Goal: Transaction & Acquisition: Subscribe to service/newsletter

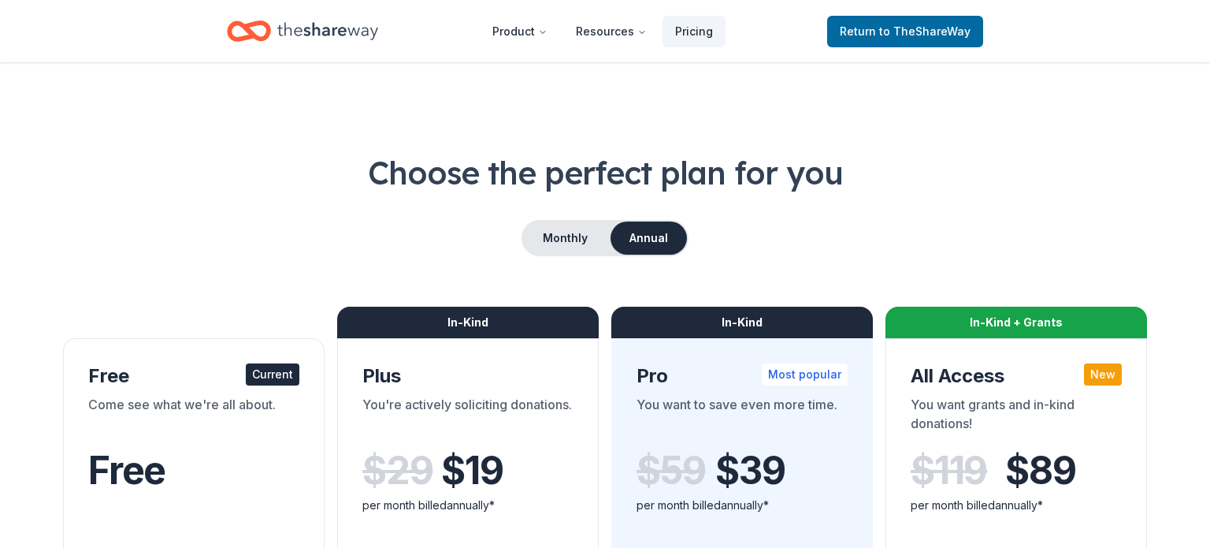
click at [318, 28] on icon "Home" at bounding box center [327, 30] width 101 height 17
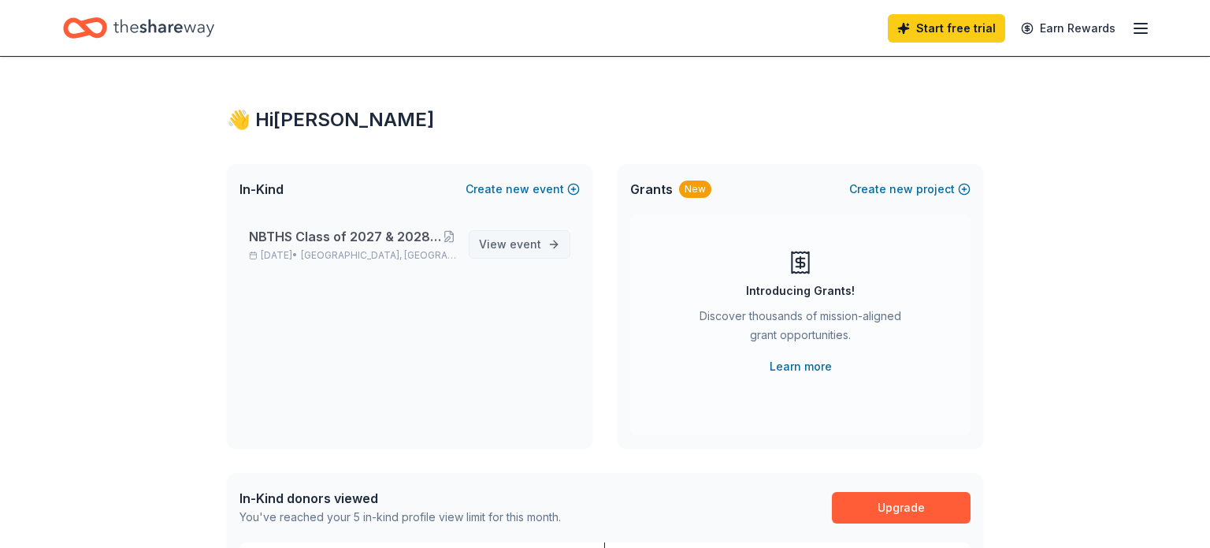
click at [511, 243] on span "event" at bounding box center [526, 243] width 32 height 13
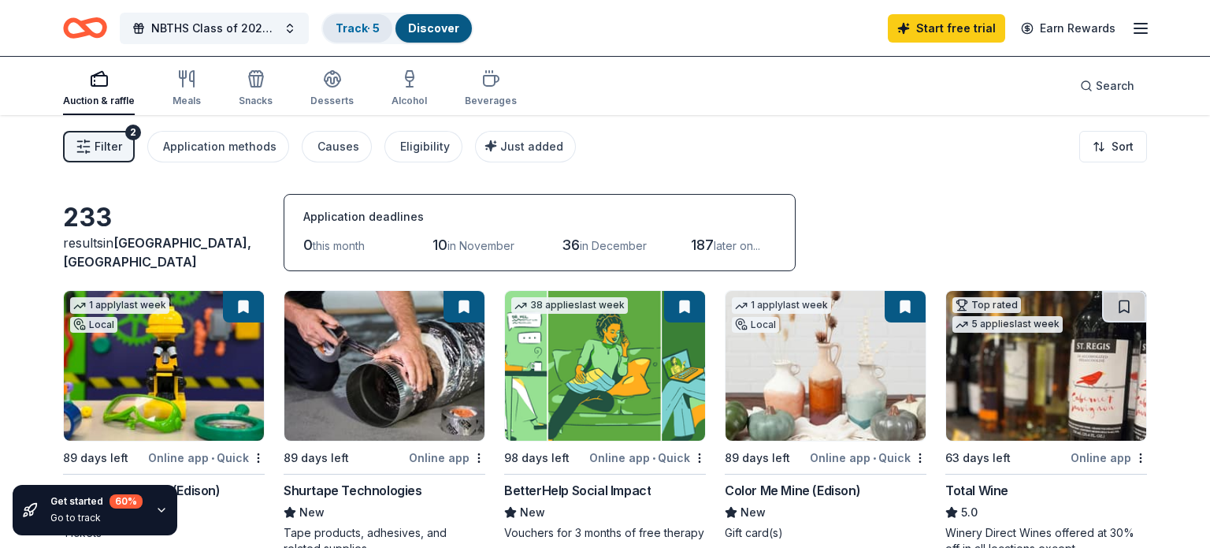
click at [358, 41] on div "Track · 5" at bounding box center [357, 28] width 69 height 28
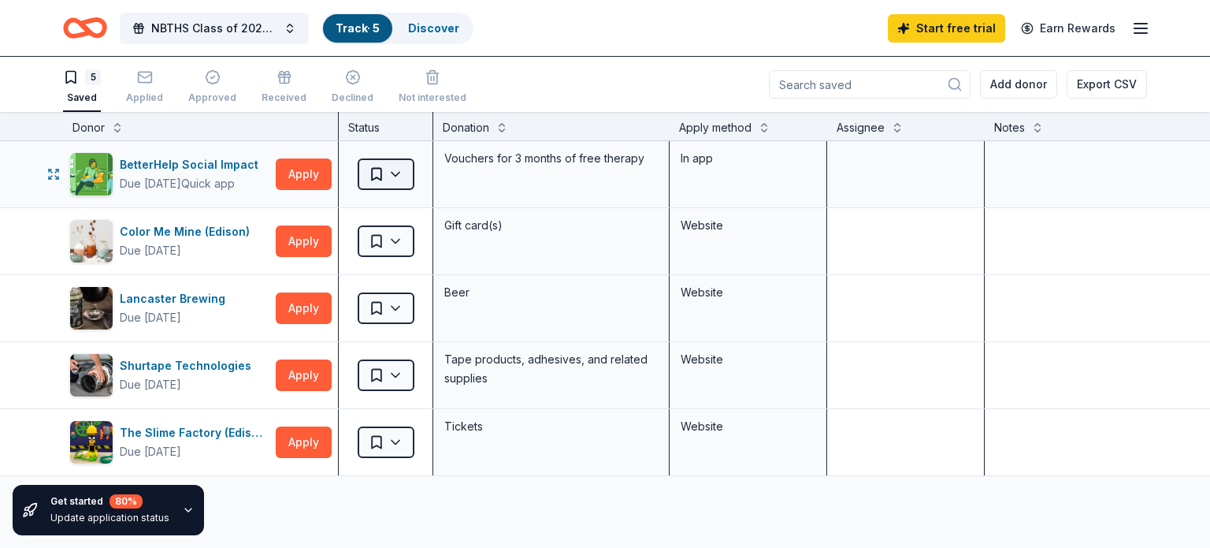
click at [382, 180] on html "NBTHS Class of 2027 & 2028 Pocket Book Bingo and Basket Auction Track · 5 Disco…" at bounding box center [605, 274] width 1210 height 548
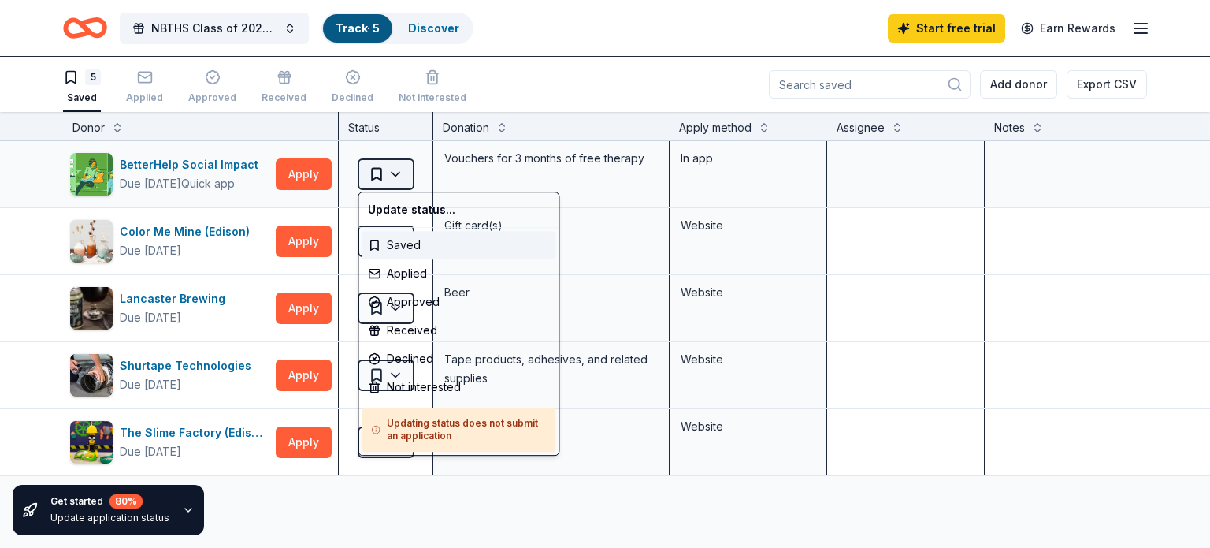
click at [382, 180] on html "NBTHS Class of 2027 & 2028 Pocket Book Bingo and Basket Auction Track · 5 Disco…" at bounding box center [605, 274] width 1210 height 548
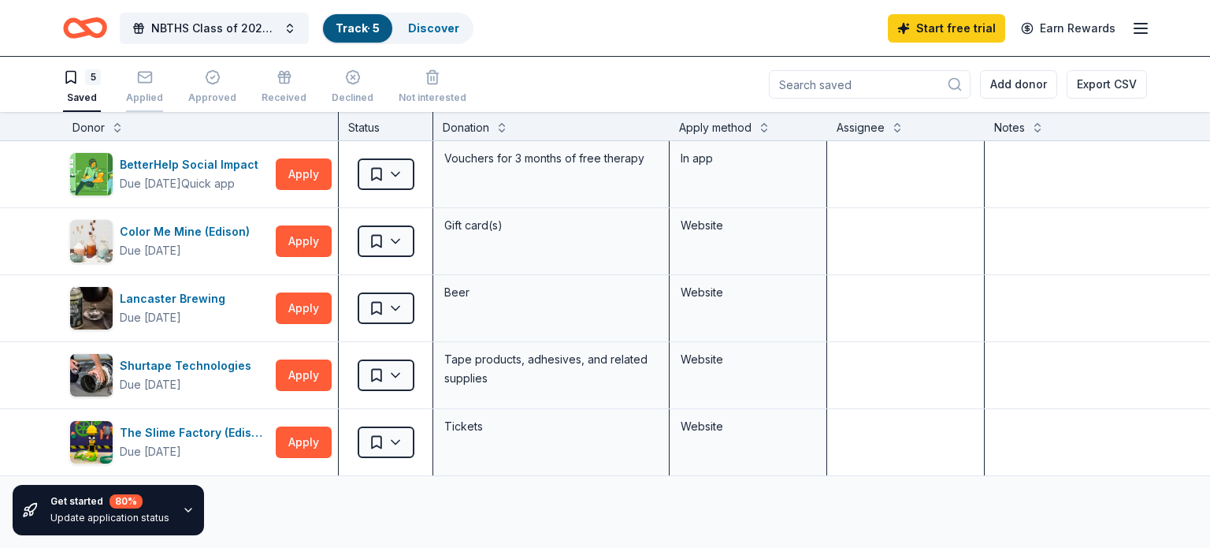
click at [137, 86] on div "Applied" at bounding box center [144, 86] width 37 height 35
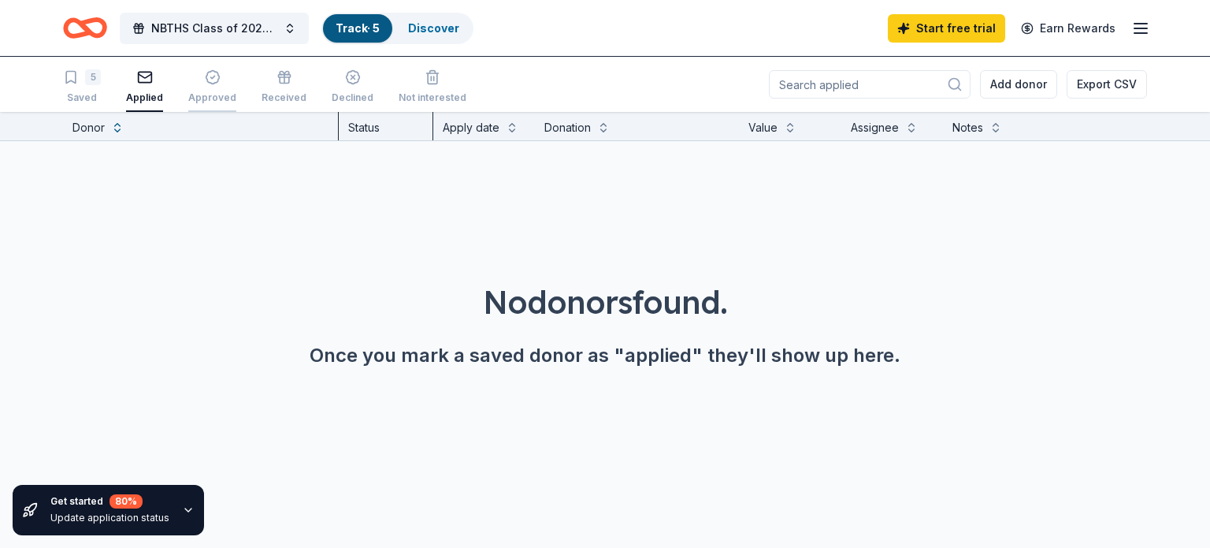
click at [205, 92] on div "Approved" at bounding box center [212, 97] width 48 height 13
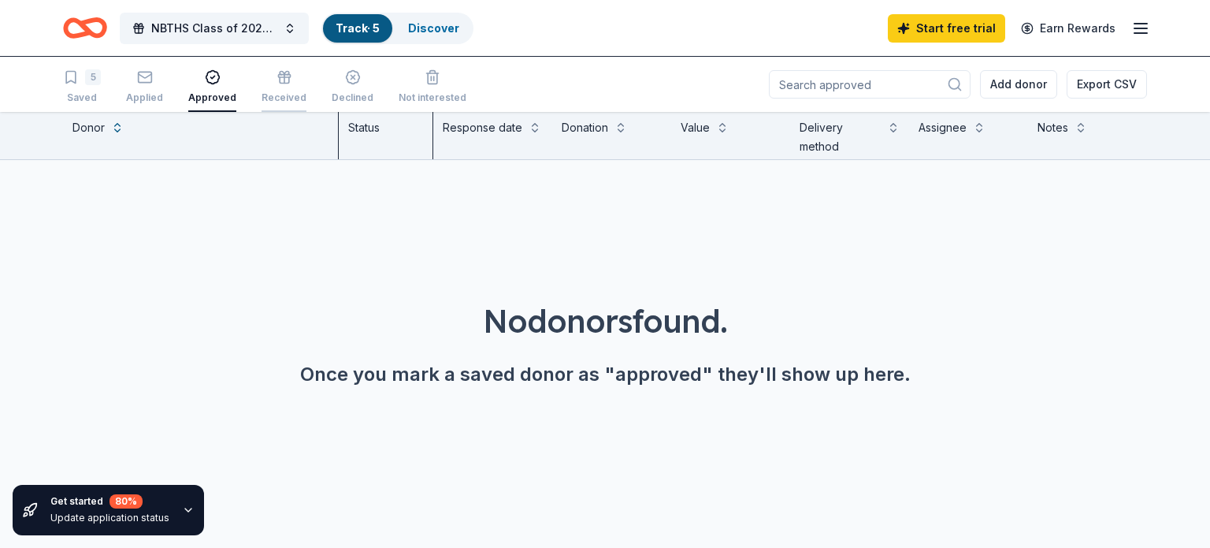
click at [283, 106] on button "Received" at bounding box center [284, 87] width 45 height 49
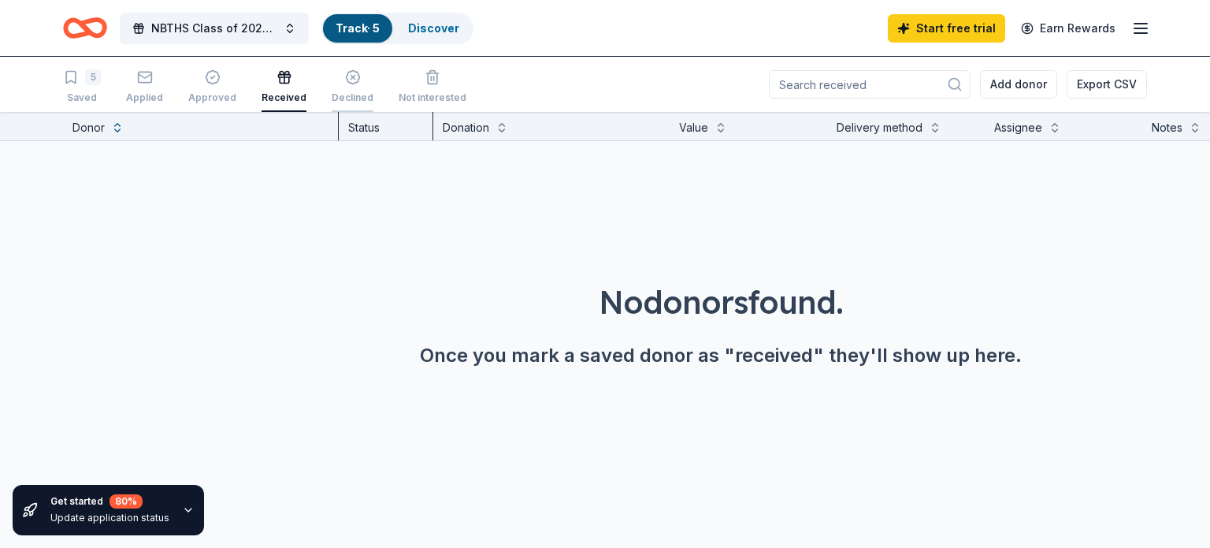
click at [355, 99] on div "Declined" at bounding box center [353, 97] width 42 height 13
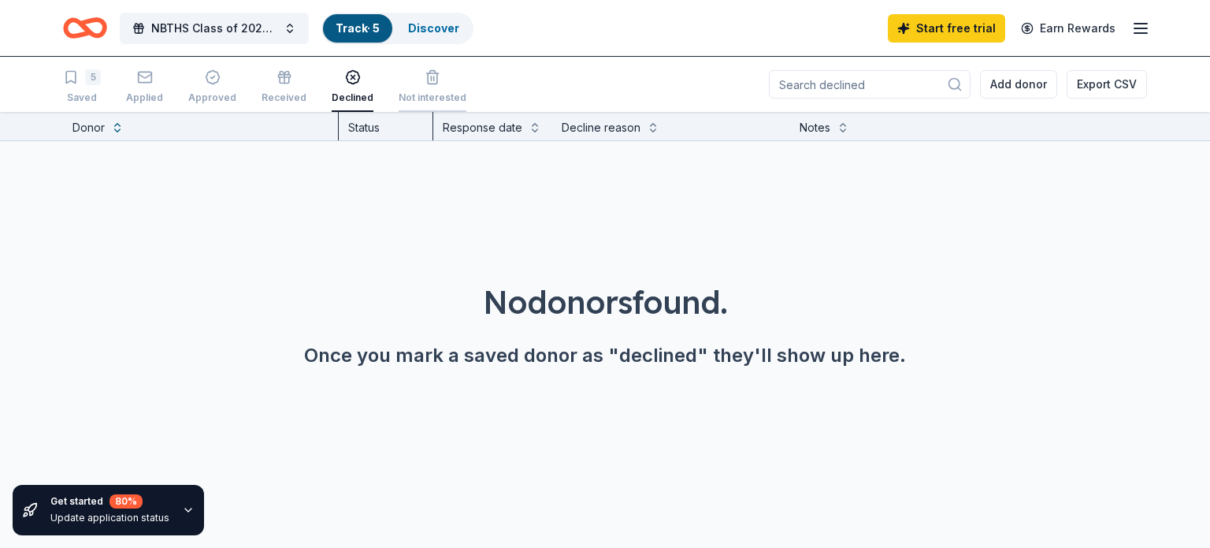
click at [440, 99] on div "Not interested" at bounding box center [433, 97] width 68 height 13
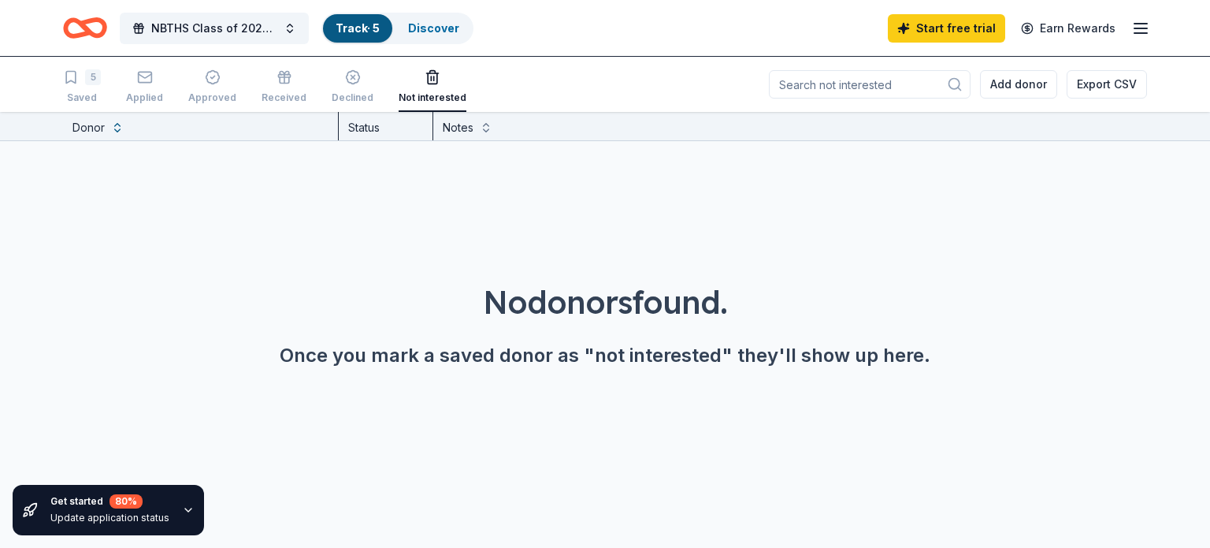
click at [86, 24] on icon "Home" at bounding box center [92, 28] width 24 height 16
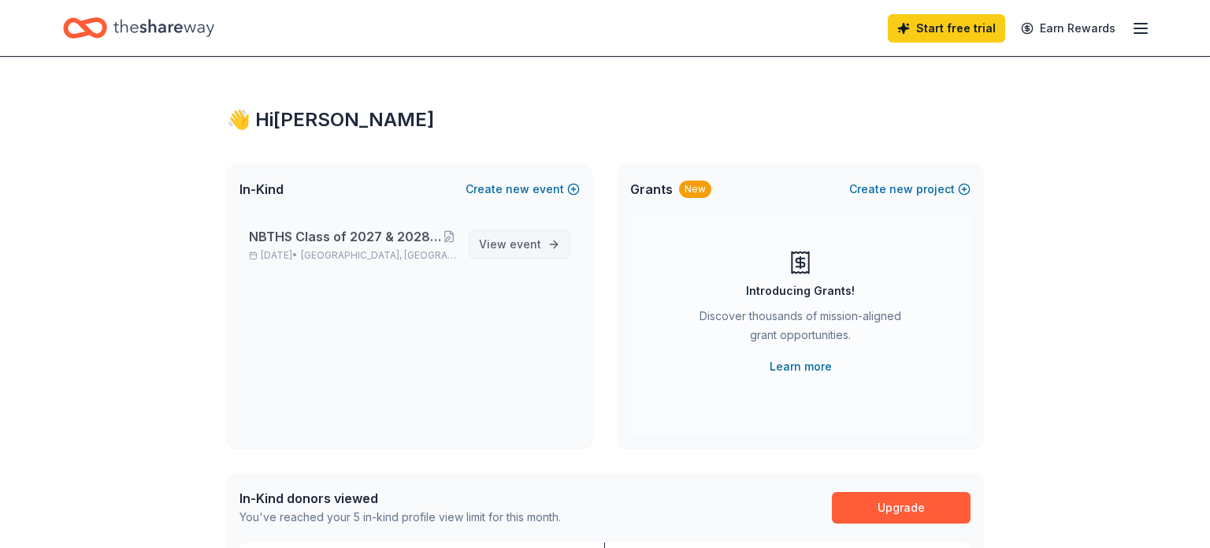
click at [516, 240] on span "event" at bounding box center [526, 243] width 32 height 13
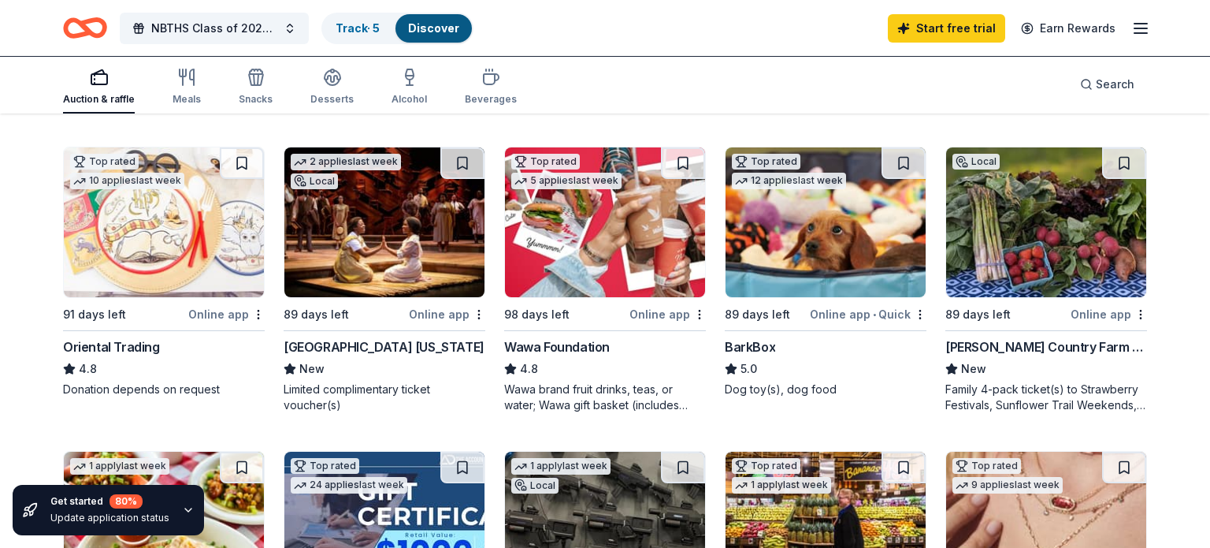
scroll to position [447, 0]
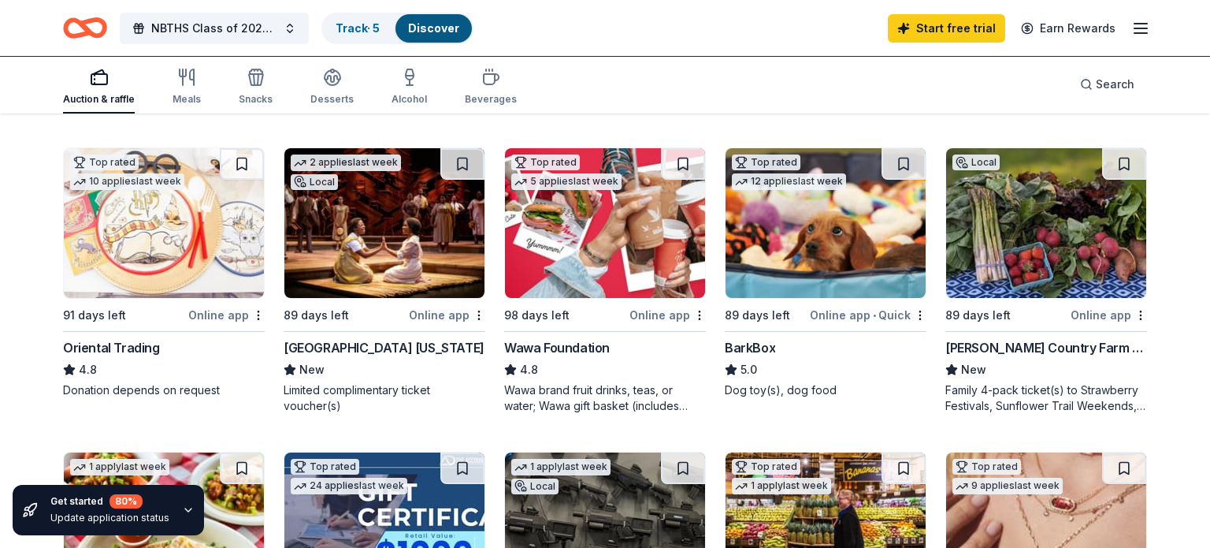
click at [587, 345] on div "Wawa Foundation" at bounding box center [557, 347] width 106 height 19
click at [371, 32] on link "Track · 5" at bounding box center [358, 27] width 44 height 13
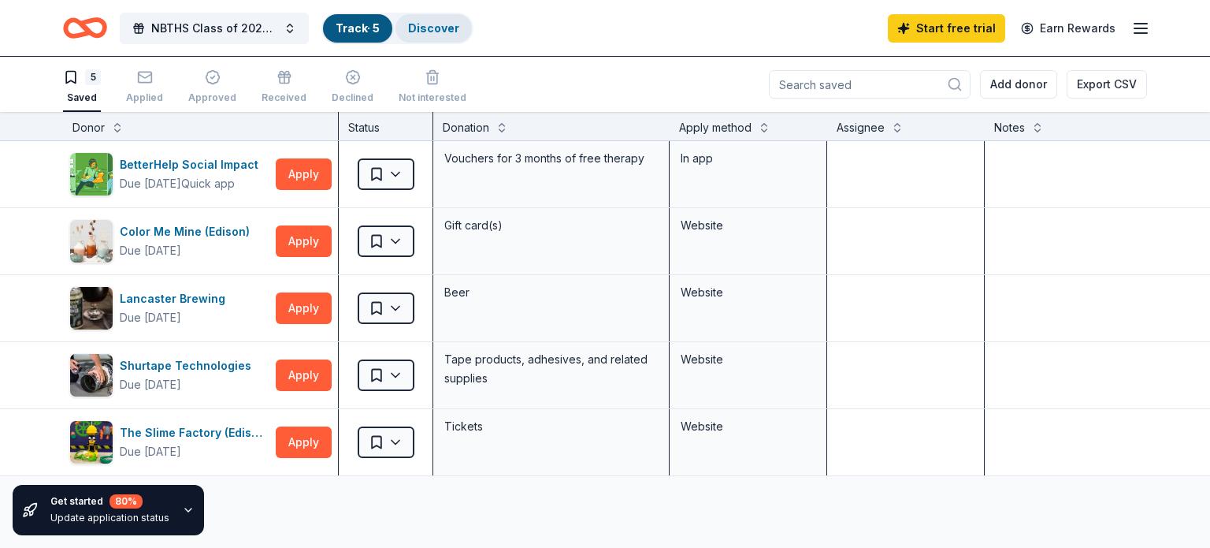
click at [431, 40] on div "Discover" at bounding box center [433, 28] width 76 height 28
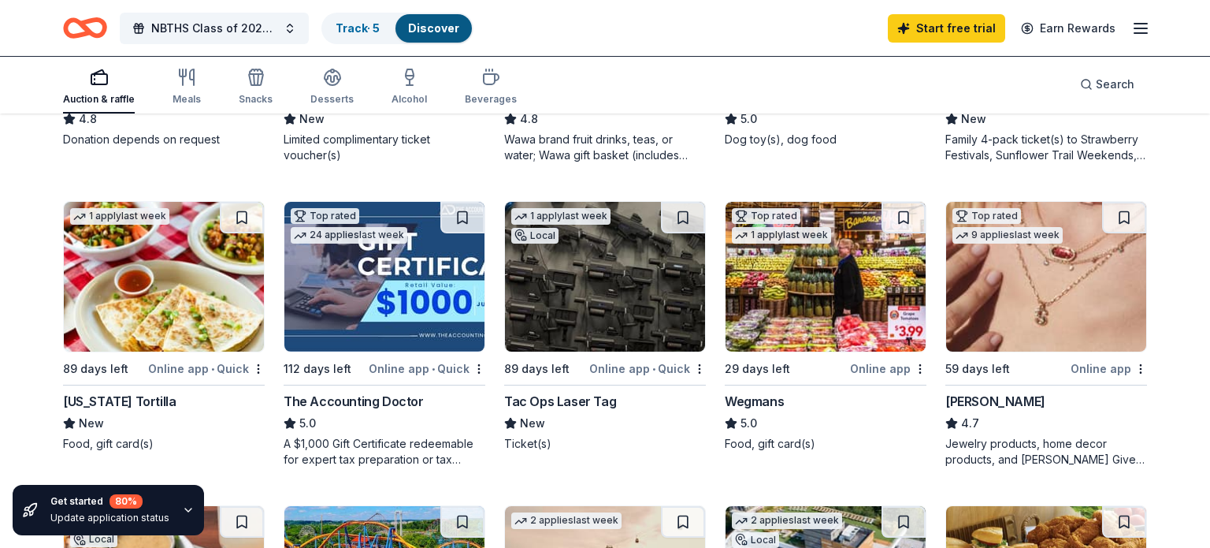
scroll to position [699, 0]
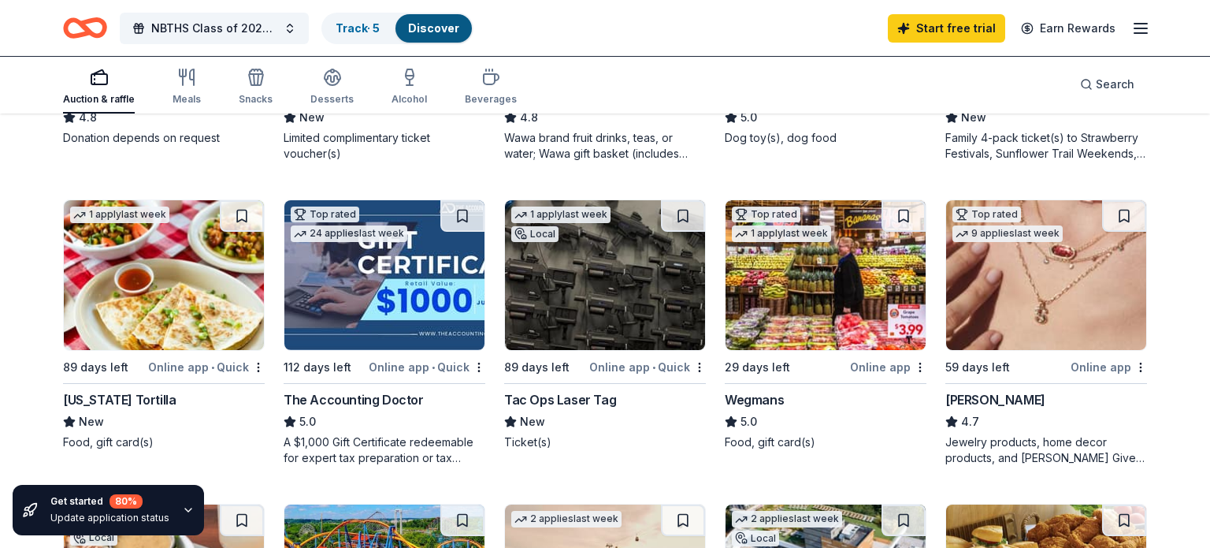
click at [1040, 289] on img at bounding box center [1046, 275] width 200 height 150
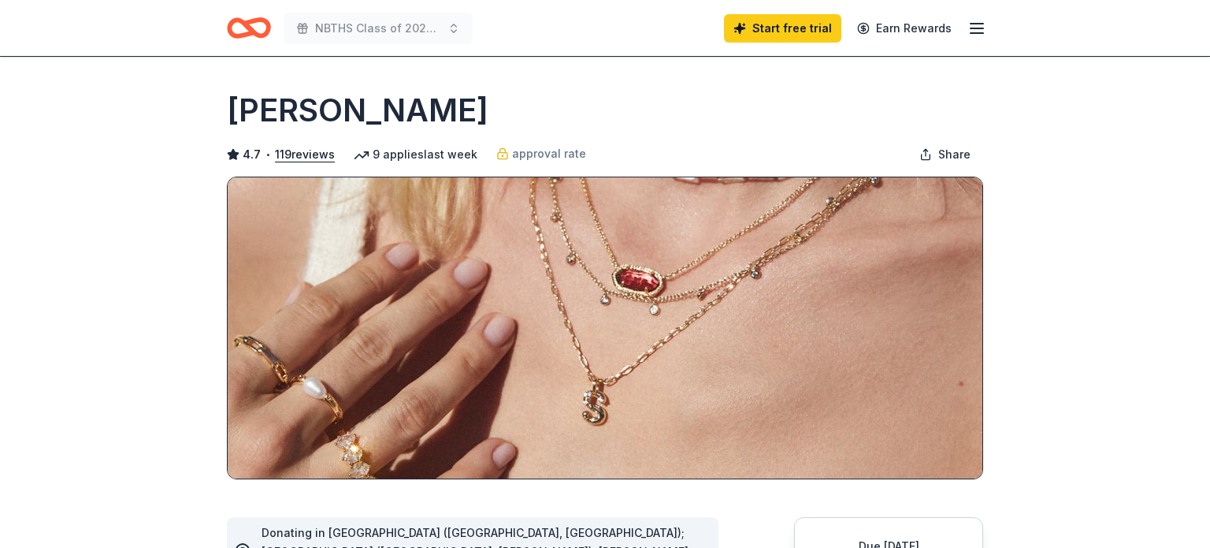
scroll to position [103, 0]
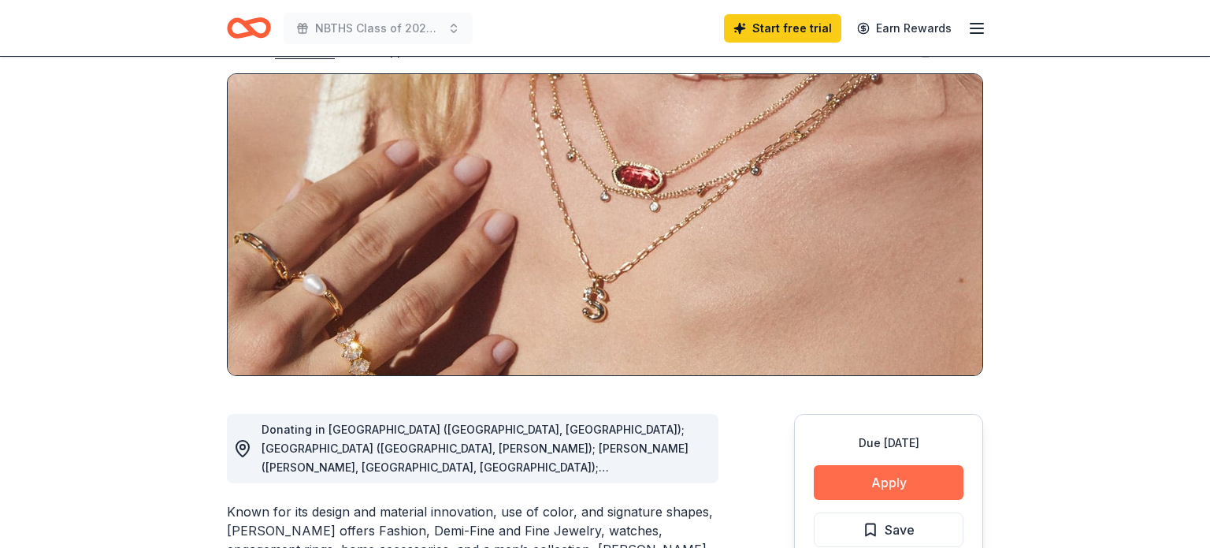
click at [840, 485] on button "Apply" at bounding box center [889, 482] width 150 height 35
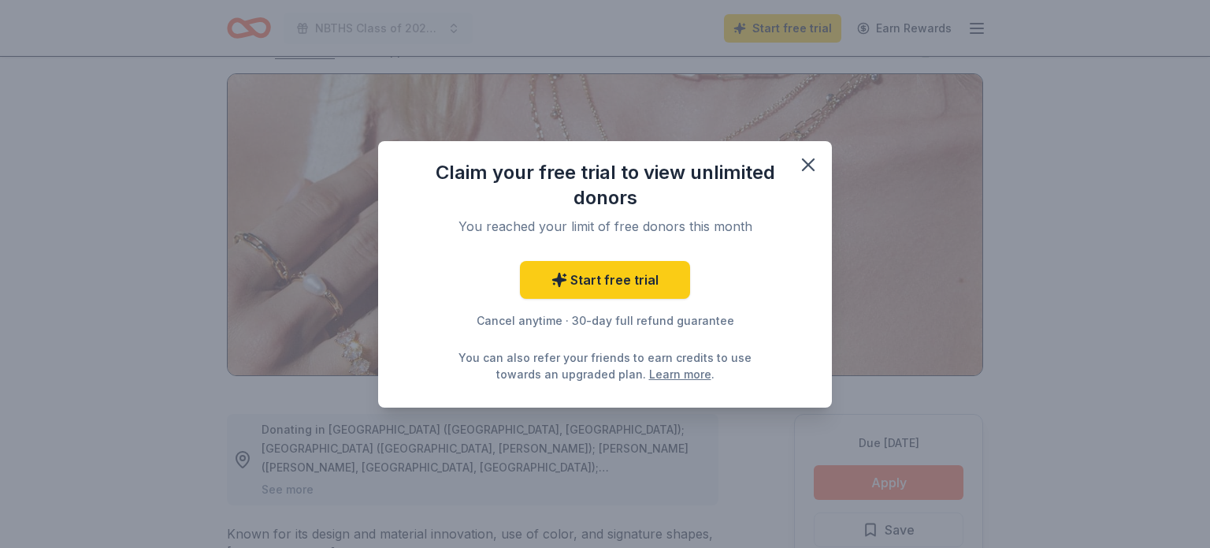
scroll to position [0, 0]
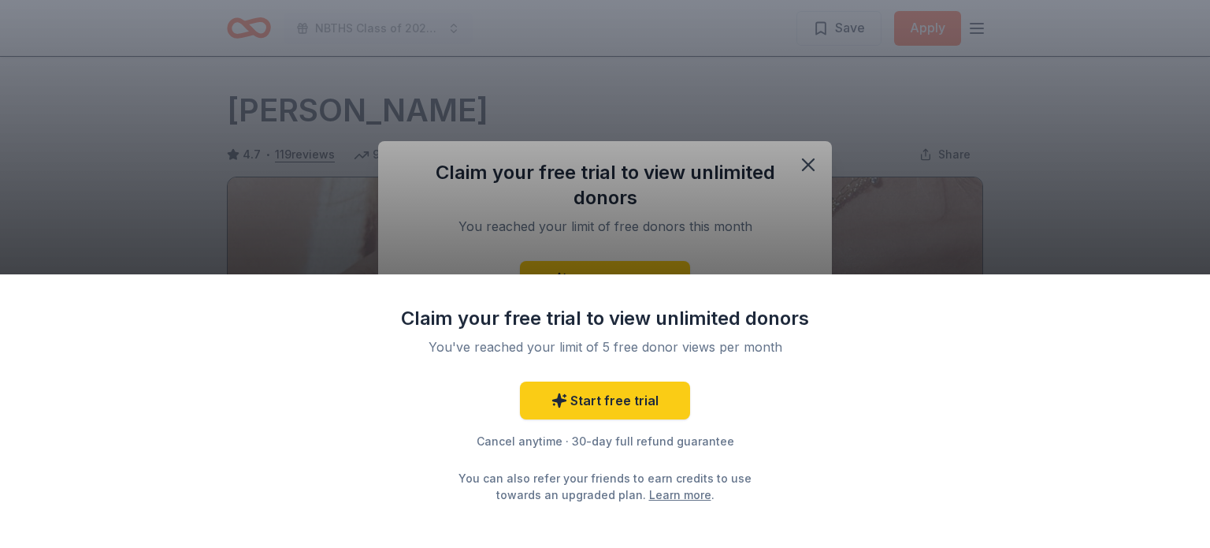
click at [779, 193] on div "Claim your free trial to view unlimited donors You've reached your limit of 5 f…" at bounding box center [605, 274] width 1210 height 548
click at [596, 395] on link "Start free trial" at bounding box center [605, 400] width 170 height 38
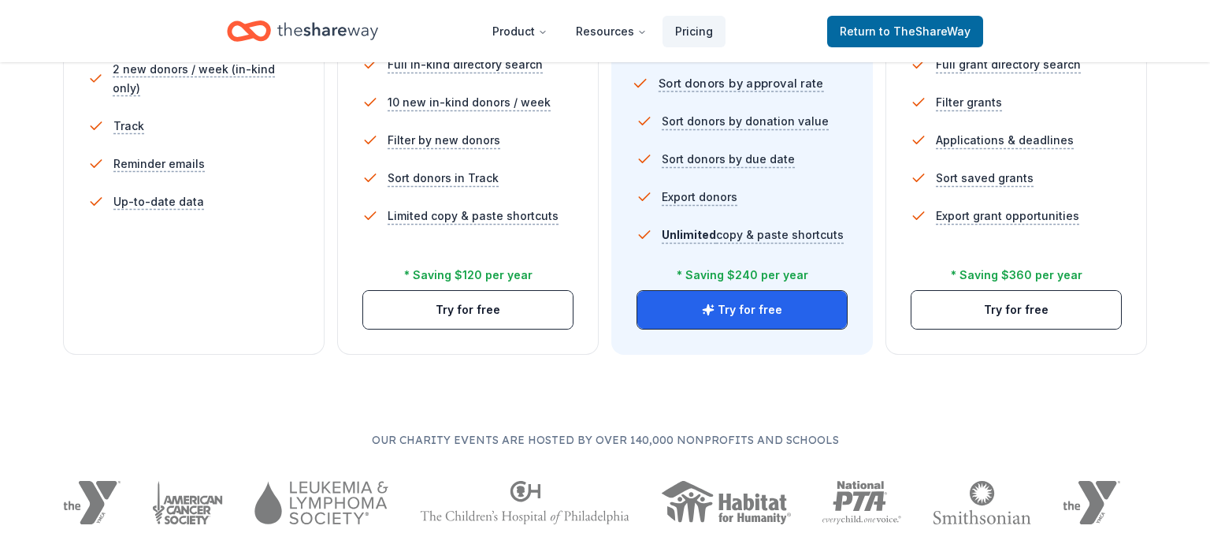
scroll to position [566, 0]
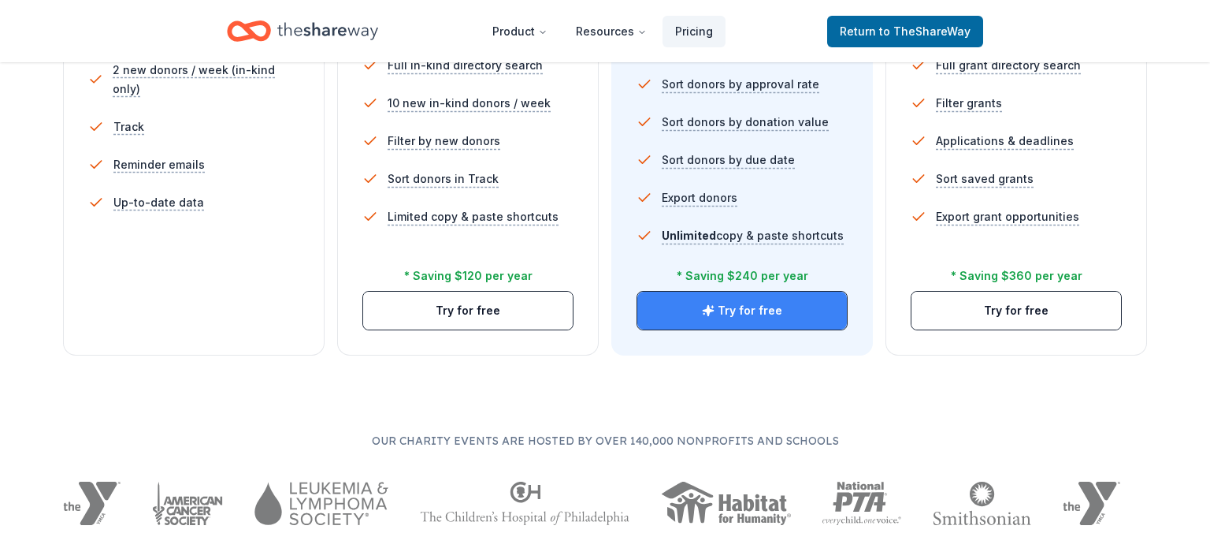
click at [765, 297] on button "Try for free" at bounding box center [742, 310] width 210 height 38
